Goal: Task Accomplishment & Management: Complete application form

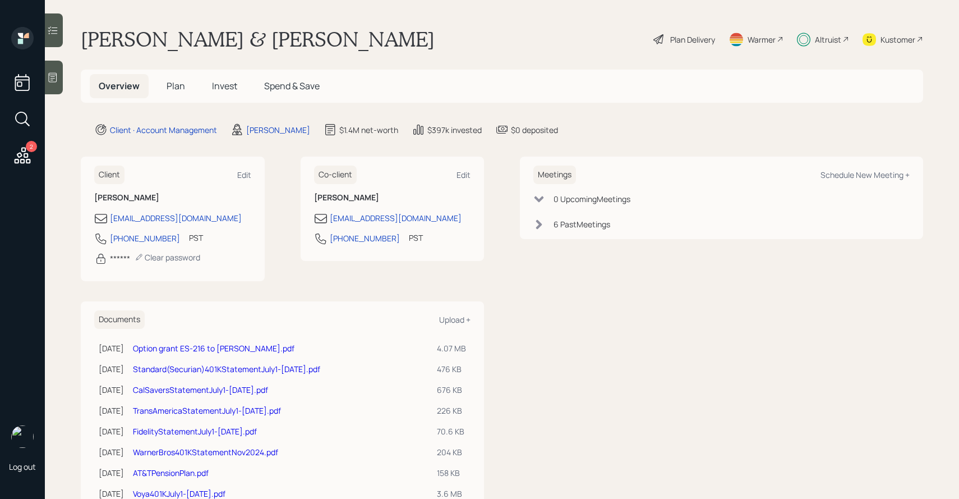
click at [181, 91] on span "Plan" at bounding box center [176, 86] width 19 height 12
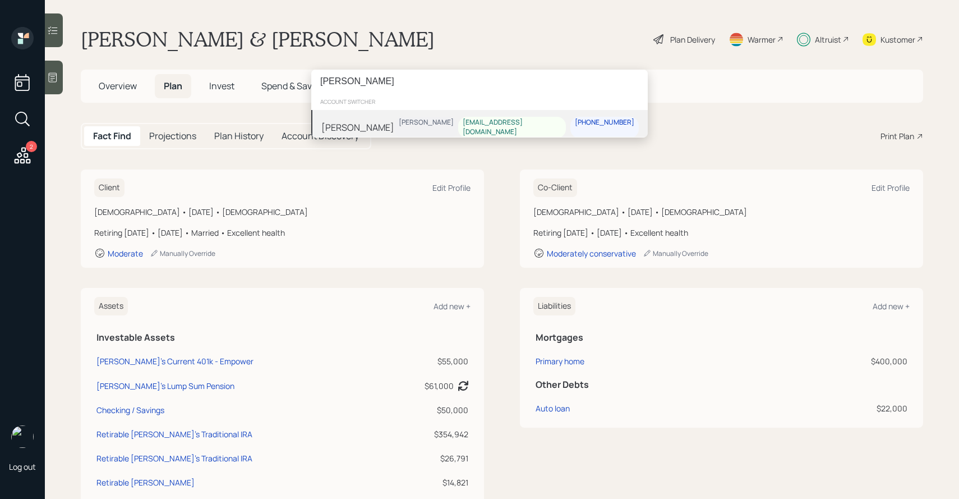
type input "[PERSON_NAME]"
